Goal: Find specific page/section: Find specific page/section

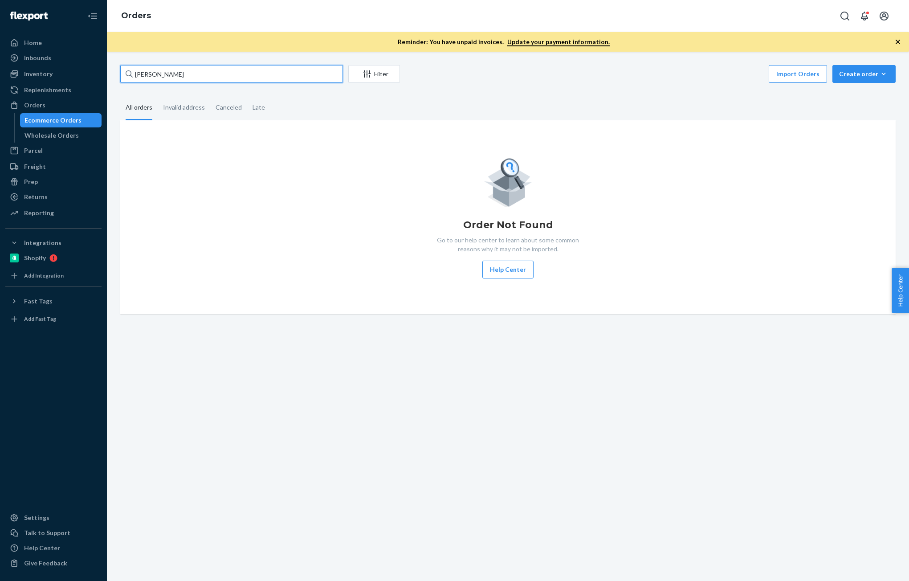
drag, startPoint x: 194, startPoint y: 74, endPoint x: 189, endPoint y: 78, distance: 6.0
click at [191, 75] on input "[PERSON_NAME]" at bounding box center [231, 74] width 223 height 18
paste input "[PERSON_NAME]"
click at [164, 78] on input "[PERSON_NAME]" at bounding box center [231, 74] width 223 height 18
click at [164, 78] on input "Jeeyun" at bounding box center [231, 74] width 223 height 18
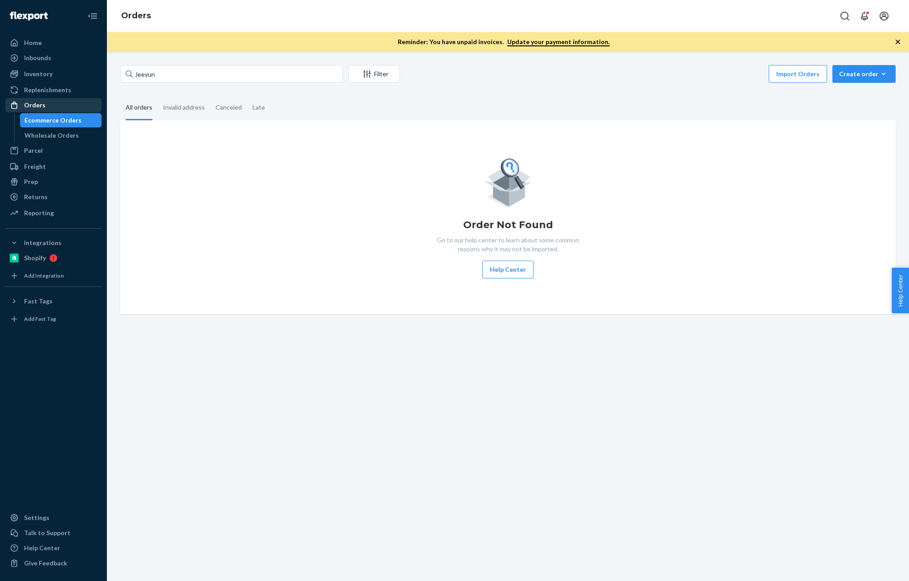
click at [36, 109] on div "Orders" at bounding box center [34, 105] width 21 height 9
click at [171, 78] on input "Jeeyun" at bounding box center [231, 74] width 223 height 18
paste input "[PERSON_NAME]"
type input "[PERSON_NAME]"
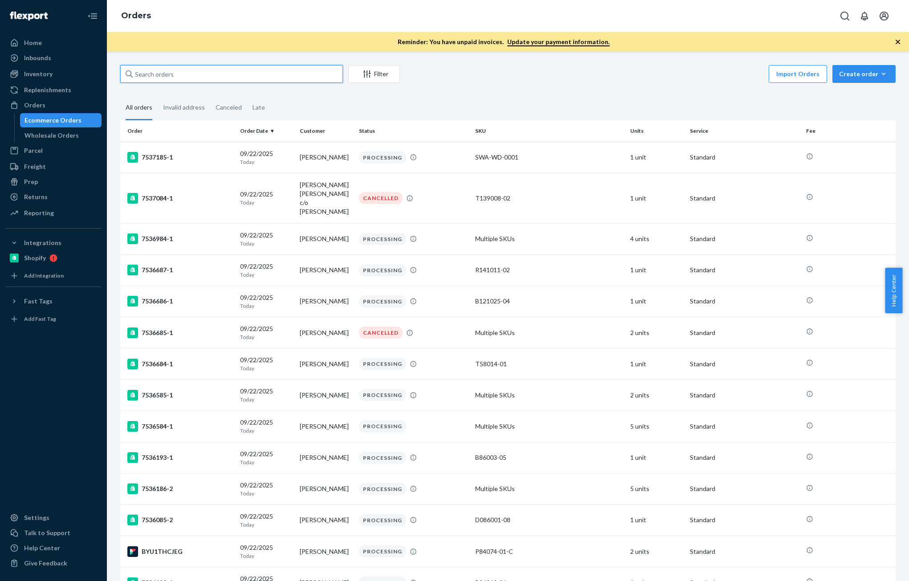
click at [163, 76] on input "text" at bounding box center [231, 74] width 223 height 18
paste input "[PERSON_NAME]"
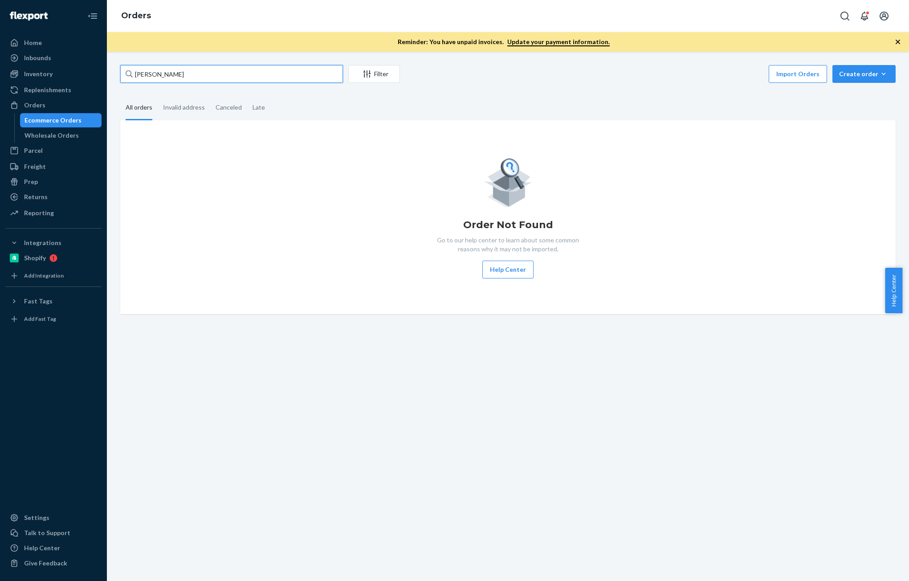
click at [245, 72] on input "[PERSON_NAME]" at bounding box center [231, 74] width 223 height 18
paste input "text"
click at [164, 76] on input "[PERSON_NAME]" at bounding box center [231, 74] width 223 height 18
type input "Jee"
